Goal: Task Accomplishment & Management: Use online tool/utility

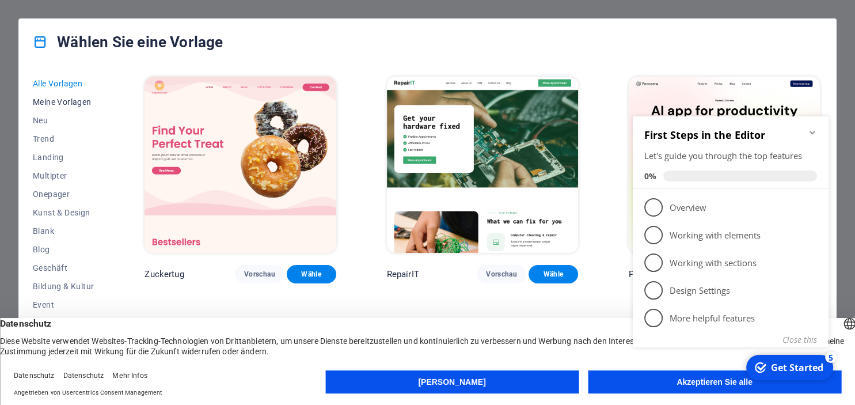
click at [54, 104] on span "Meine Vorlagen" at bounding box center [63, 101] width 61 height 9
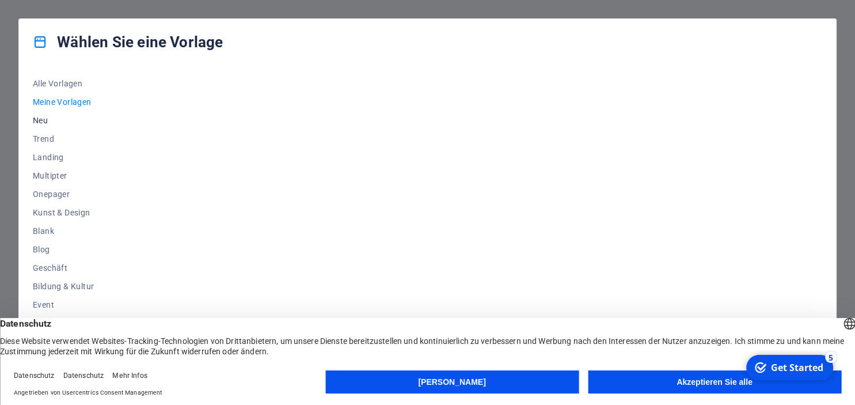
click at [38, 121] on span "Neu" at bounding box center [63, 120] width 61 height 9
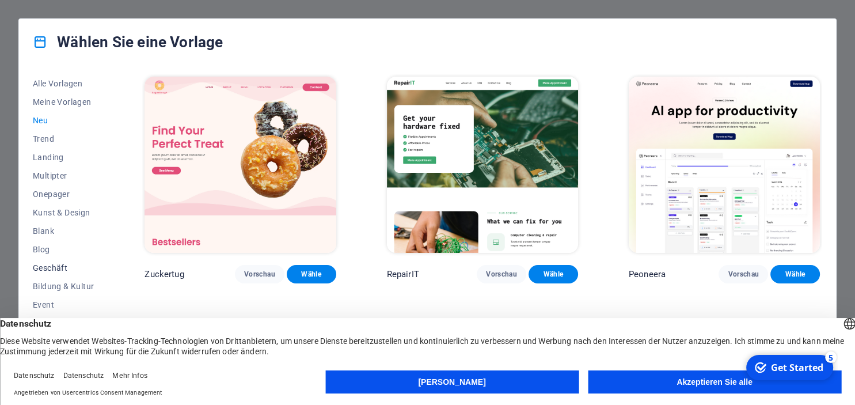
click at [60, 265] on span "Geschäft" at bounding box center [63, 267] width 61 height 9
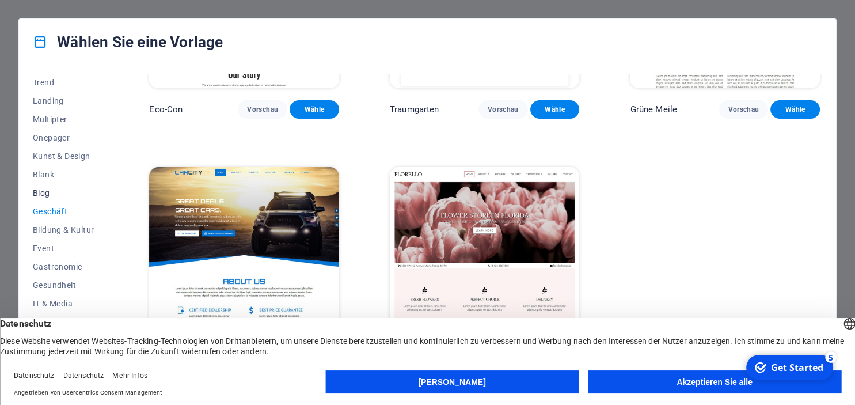
scroll to position [105, 0]
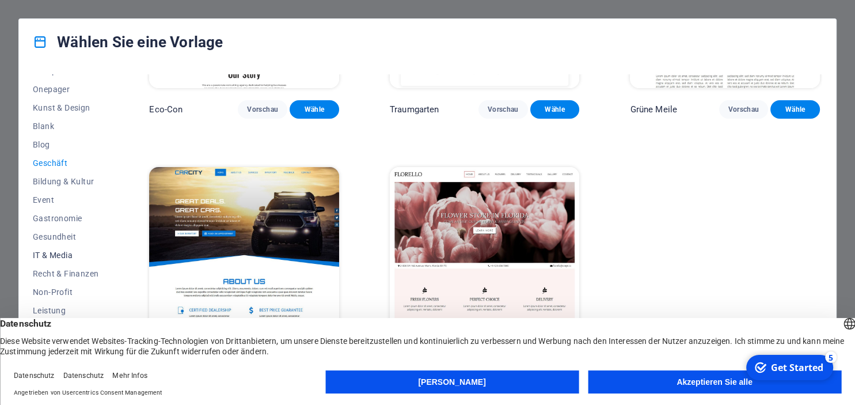
click at [39, 251] on span "IT & Media" at bounding box center [66, 254] width 66 height 9
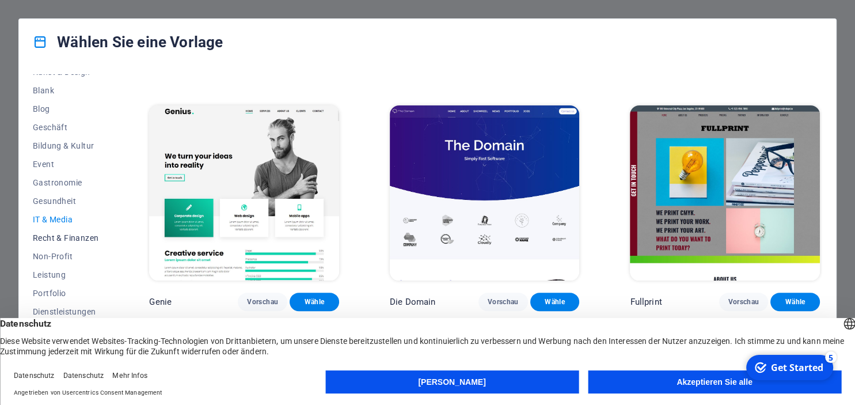
scroll to position [162, 0]
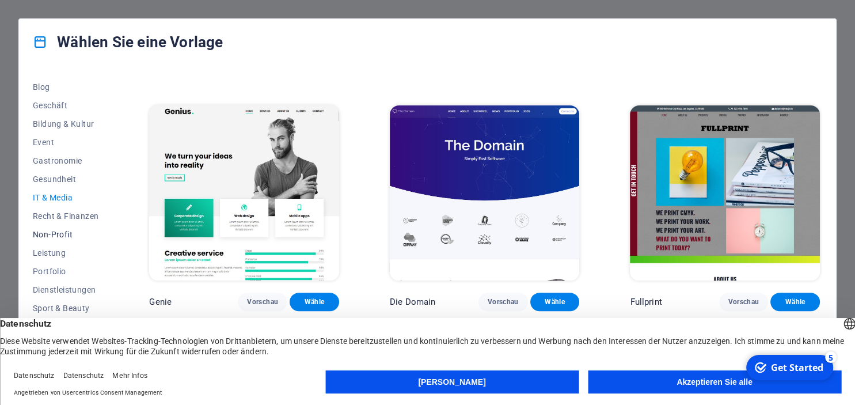
click at [55, 234] on span "Non-Profit" at bounding box center [66, 234] width 66 height 9
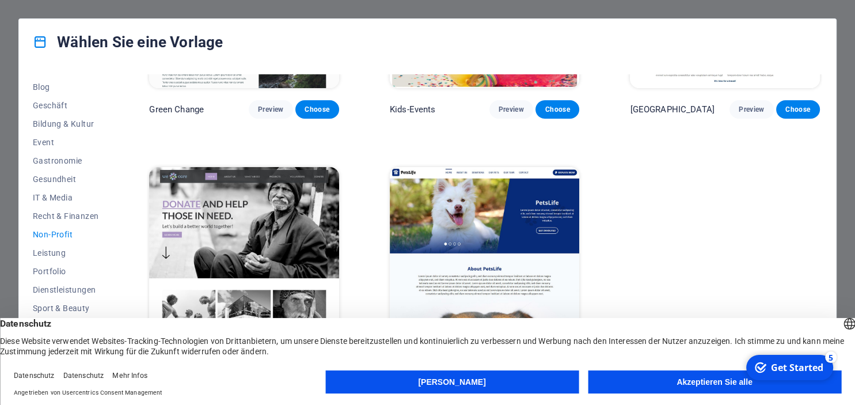
scroll to position [163, 0]
click at [51, 273] on span "Portfolio" at bounding box center [66, 270] width 66 height 9
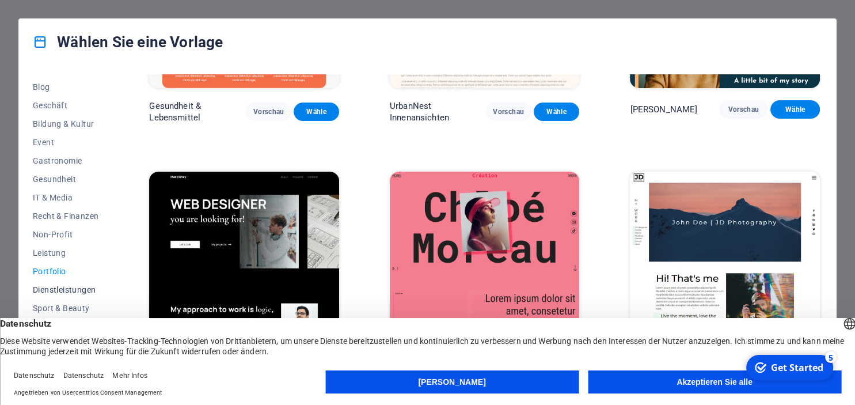
click at [55, 289] on span "Dienstleistungen" at bounding box center [66, 289] width 66 height 9
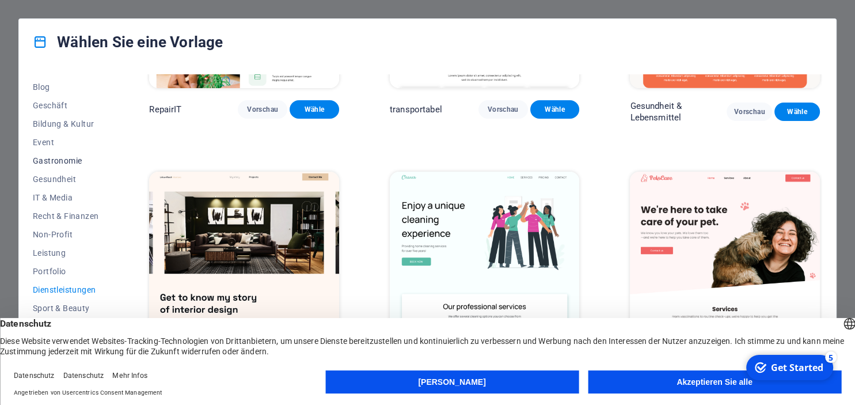
click at [51, 162] on span "Gastronomie" at bounding box center [66, 160] width 66 height 9
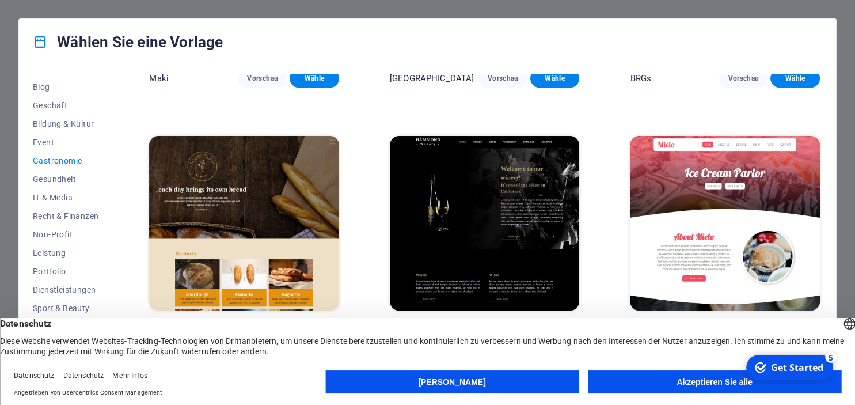
scroll to position [741, 0]
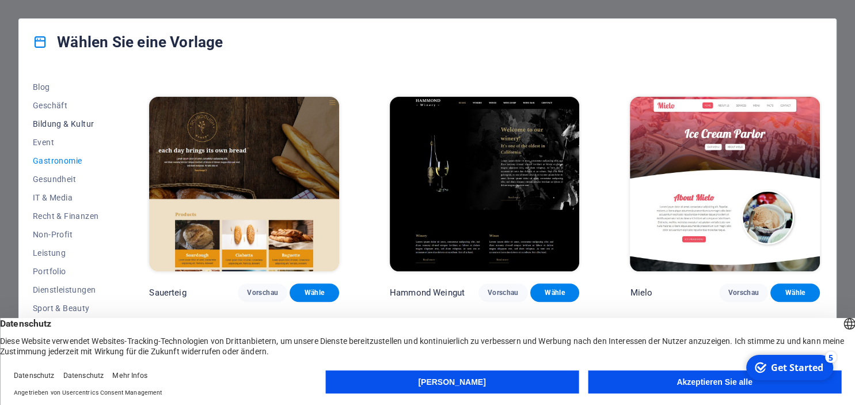
click at [50, 124] on span "Bildung & Kultur" at bounding box center [66, 123] width 66 height 9
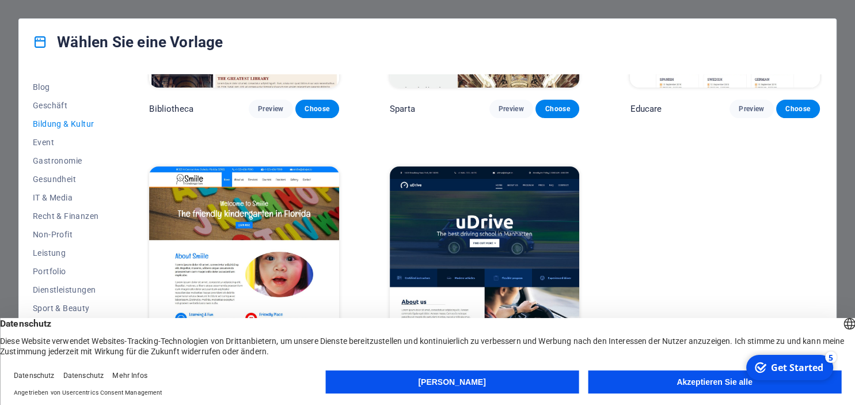
scroll to position [417, 0]
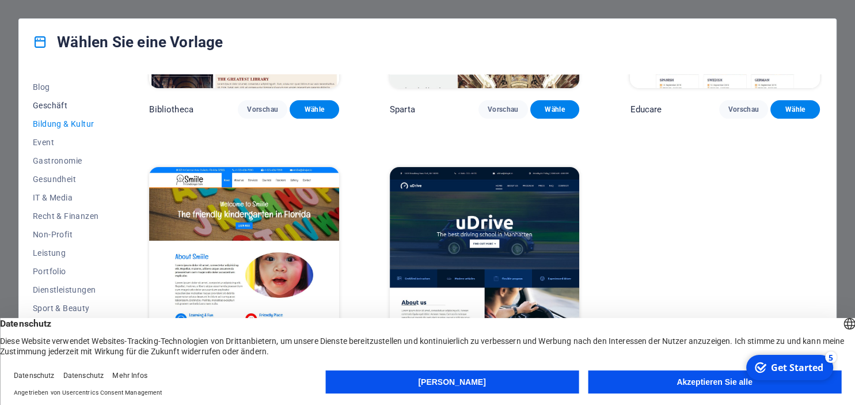
click at [52, 106] on span "Geschäft" at bounding box center [66, 105] width 66 height 9
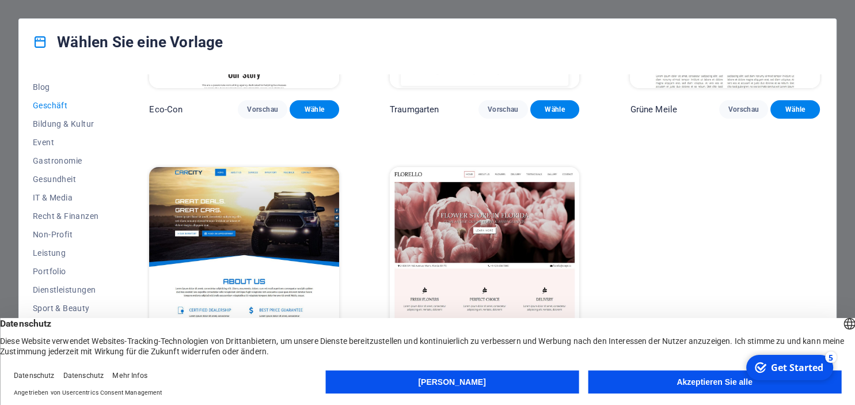
scroll to position [0, 0]
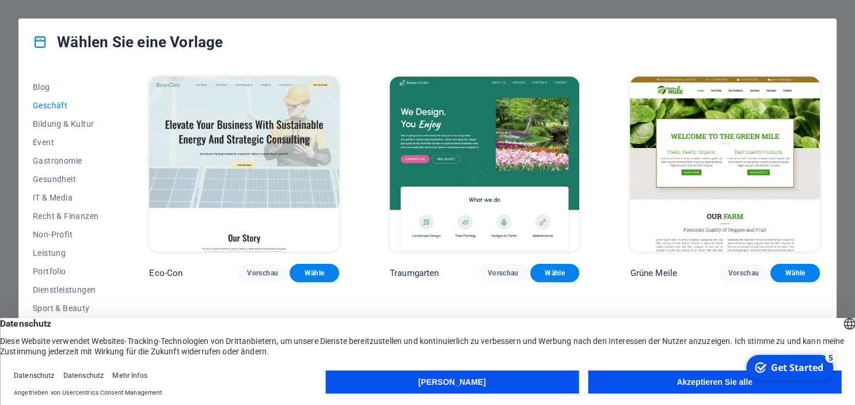
click at [49, 102] on span "Geschäft" at bounding box center [66, 105] width 66 height 9
click at [43, 125] on span "Bildung & Kultur" at bounding box center [66, 123] width 66 height 9
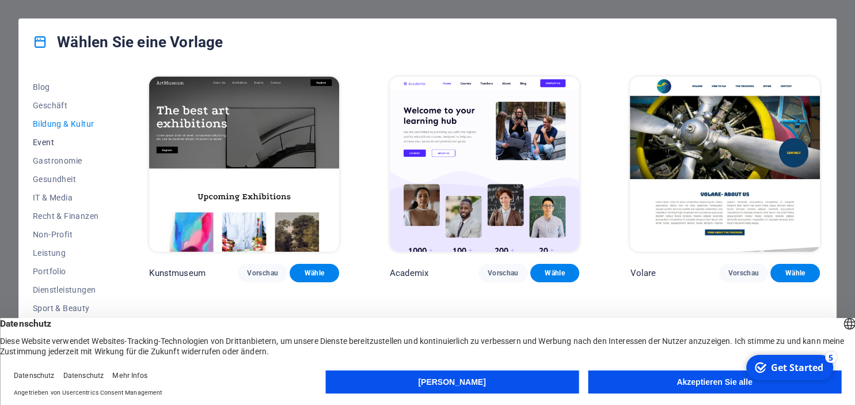
click at [43, 147] on button "Event" at bounding box center [66, 142] width 66 height 18
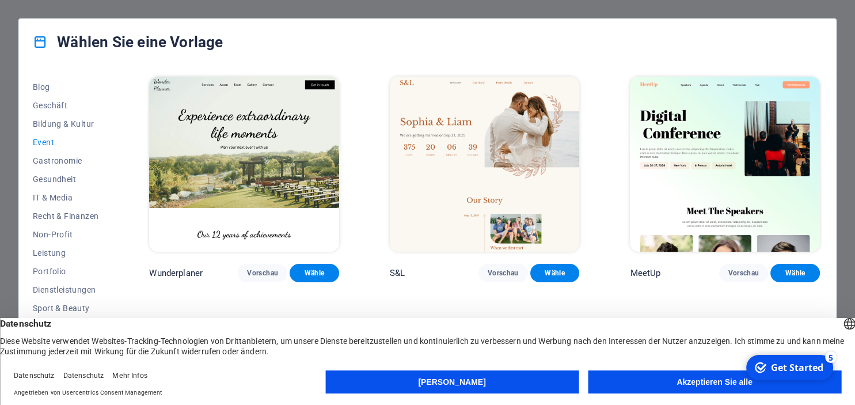
click at [496, 197] on img at bounding box center [485, 164] width 190 height 175
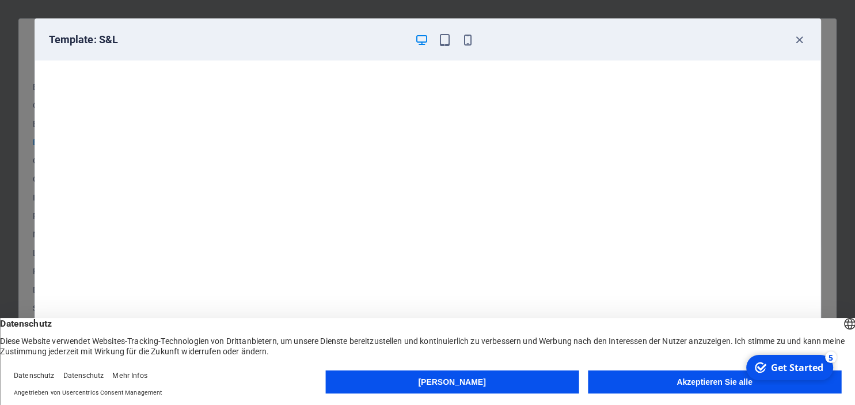
scroll to position [2, 0]
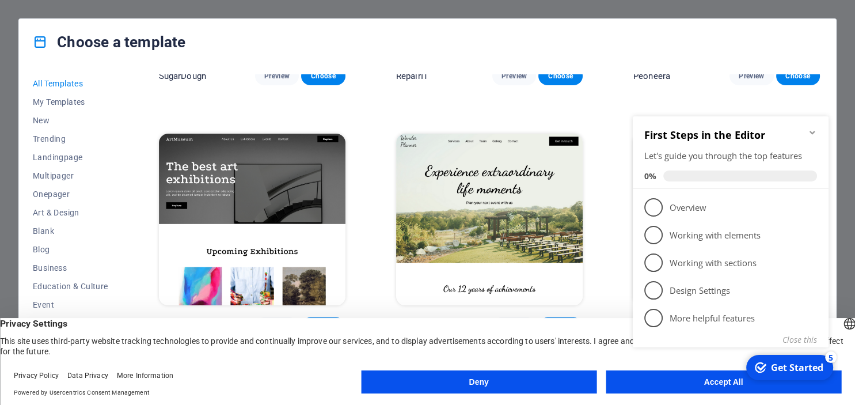
scroll to position [262, 0]
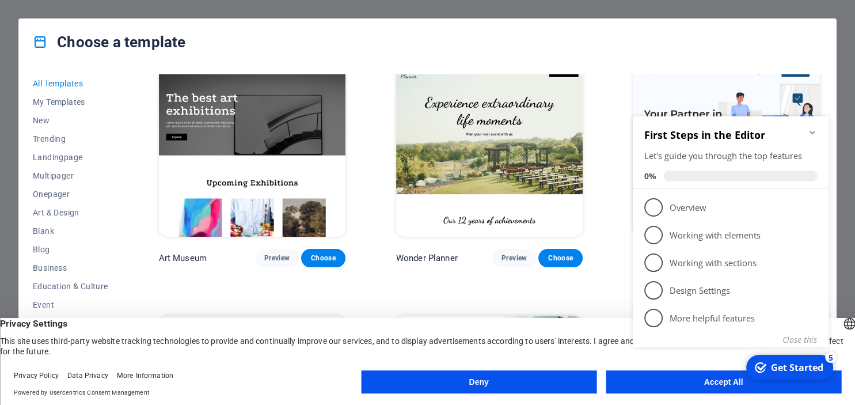
click at [725, 383] on div "checkmark Get Started 5 First Steps in the Editor Let's guide you through the t…" at bounding box center [732, 244] width 209 height 280
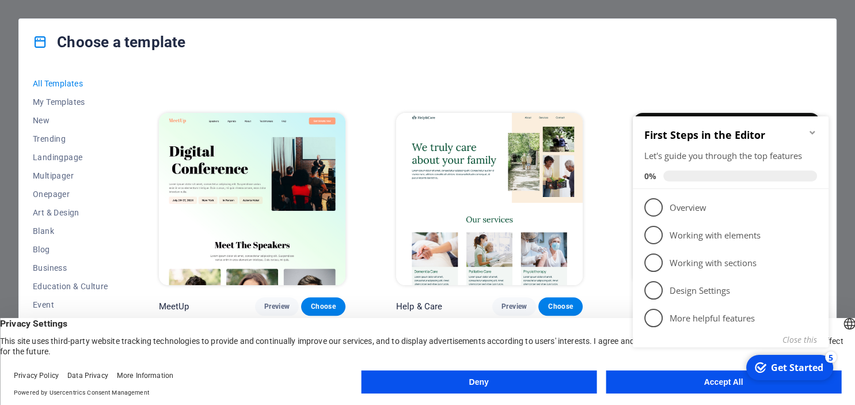
scroll to position [734, 0]
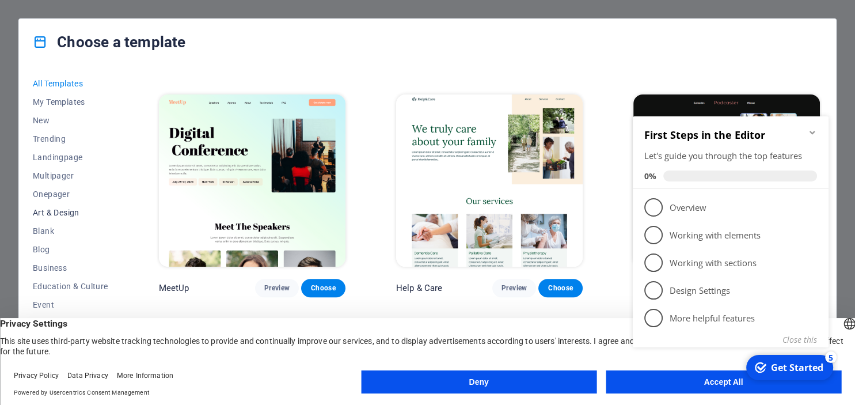
click at [46, 210] on span "Art & Design" at bounding box center [70, 212] width 75 height 9
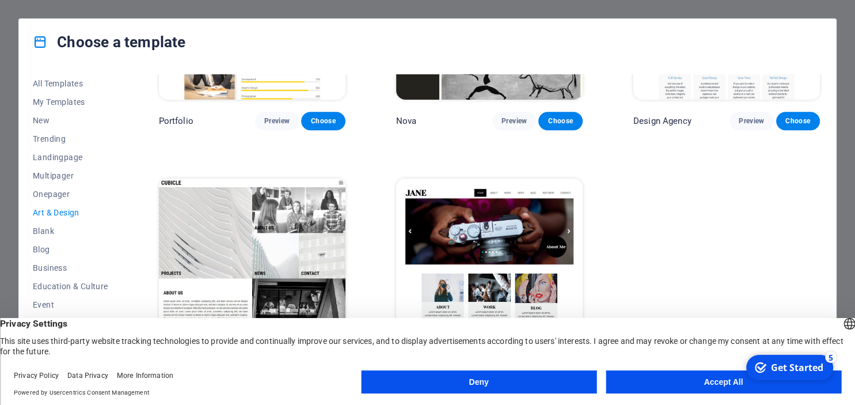
scroll to position [911, 0]
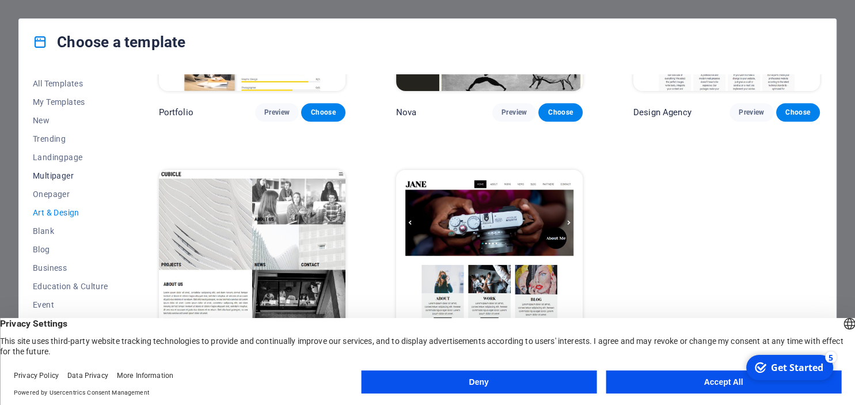
click at [68, 177] on span "Multipager" at bounding box center [70, 175] width 75 height 9
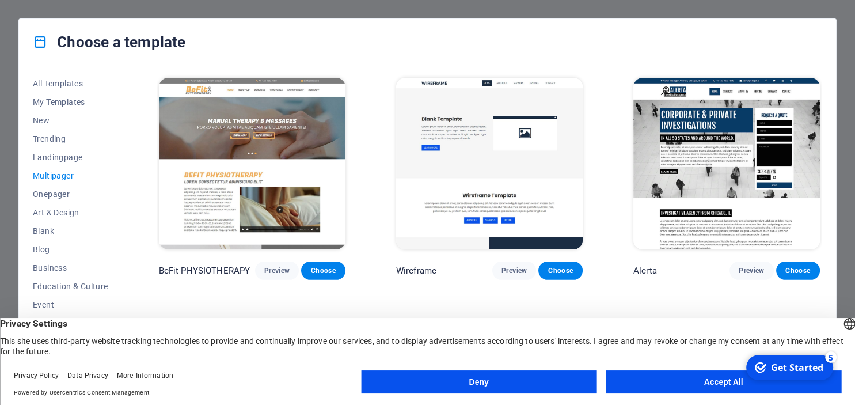
scroll to position [3497, 0]
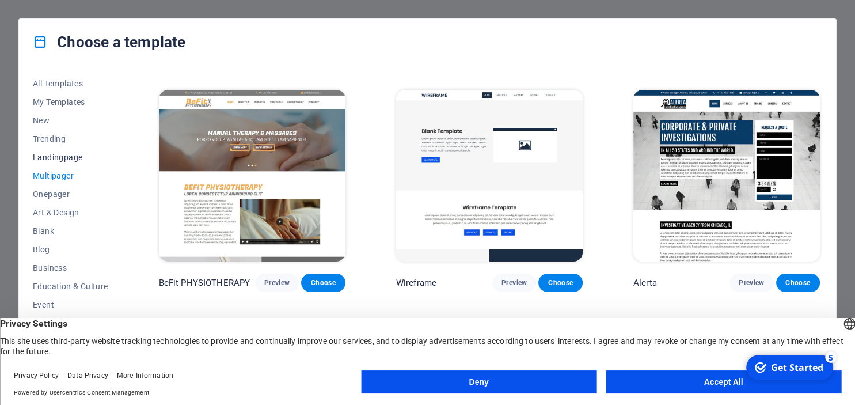
click at [59, 159] on span "Landingpage" at bounding box center [70, 157] width 75 height 9
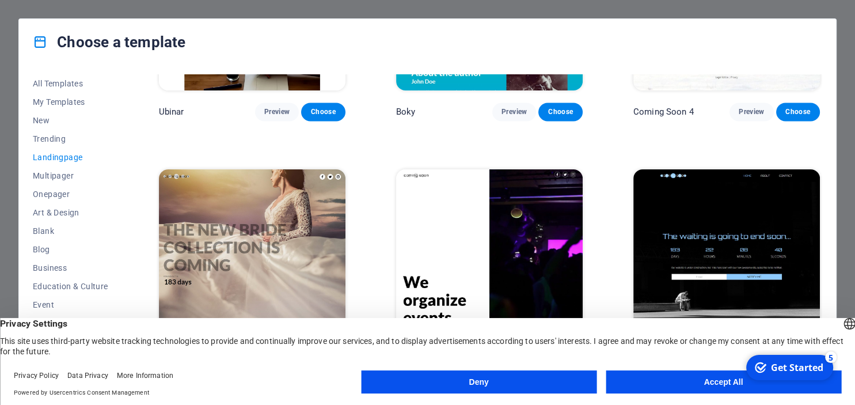
scroll to position [1704, 0]
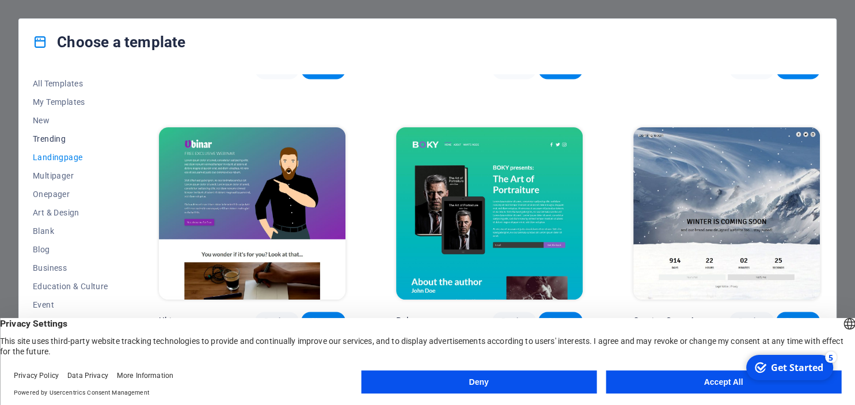
click at [44, 139] on span "Trending" at bounding box center [70, 138] width 75 height 9
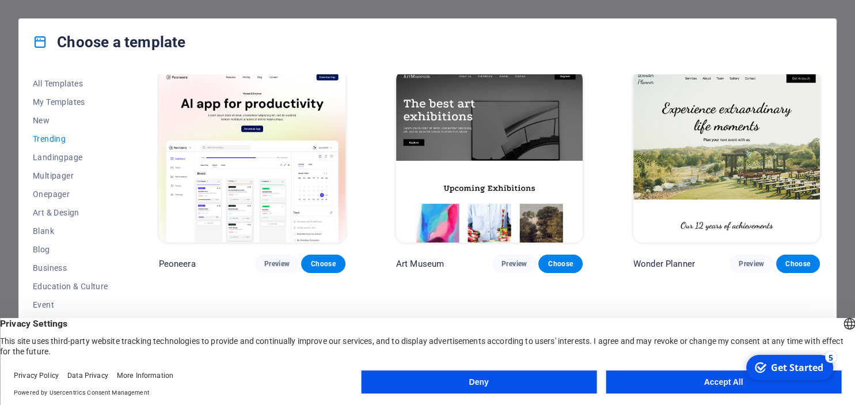
scroll to position [0, 0]
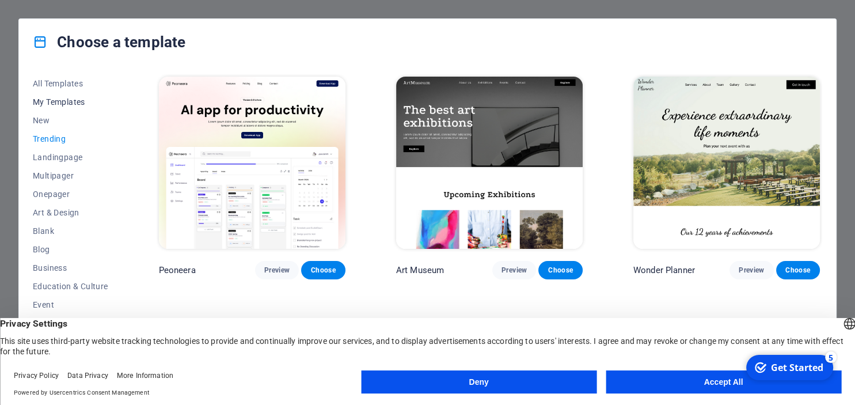
click at [44, 102] on span "My Templates" at bounding box center [70, 101] width 75 height 9
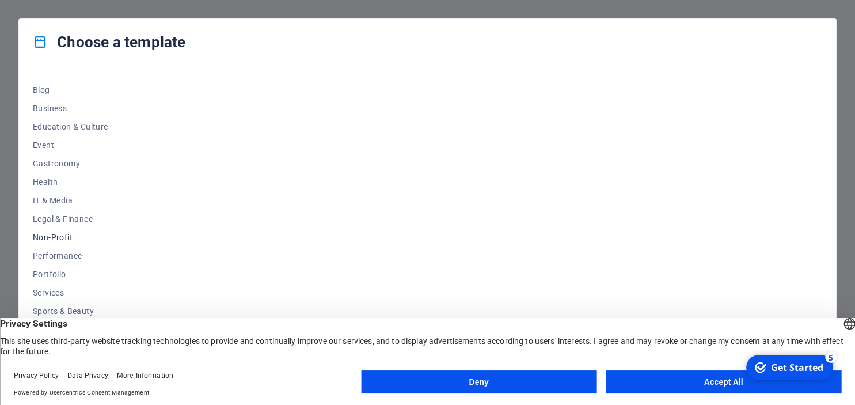
scroll to position [162, 0]
